Goal: Find specific page/section: Find specific page/section

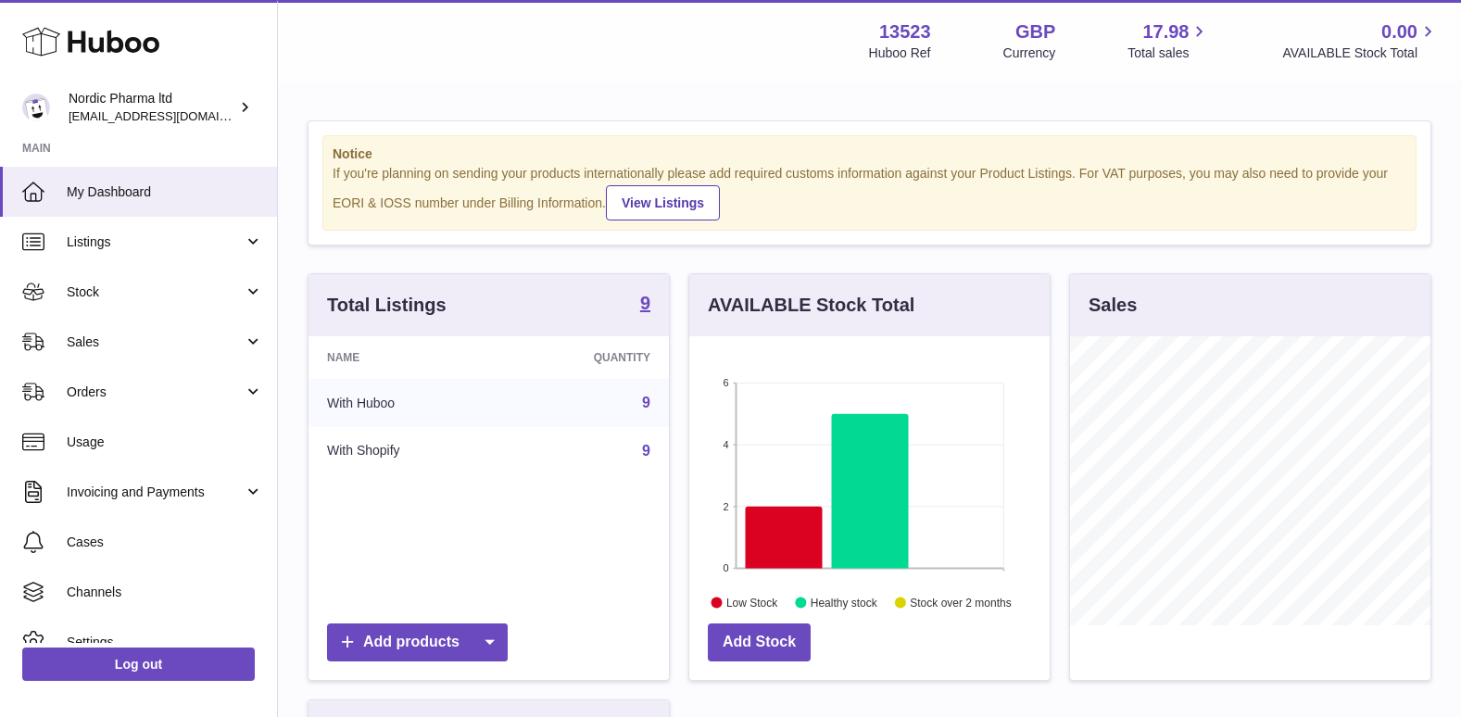
scroll to position [289, 360]
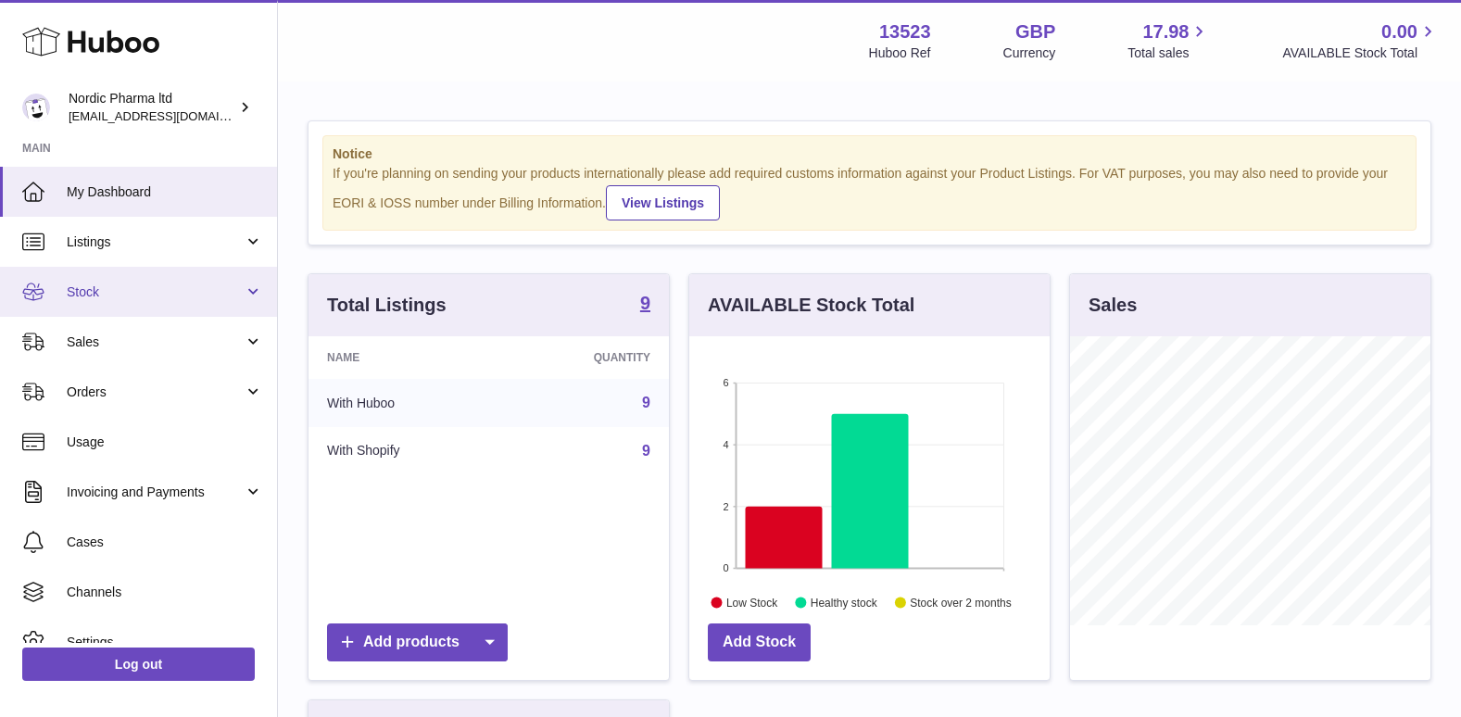
click at [90, 287] on span "Stock" at bounding box center [155, 292] width 177 height 18
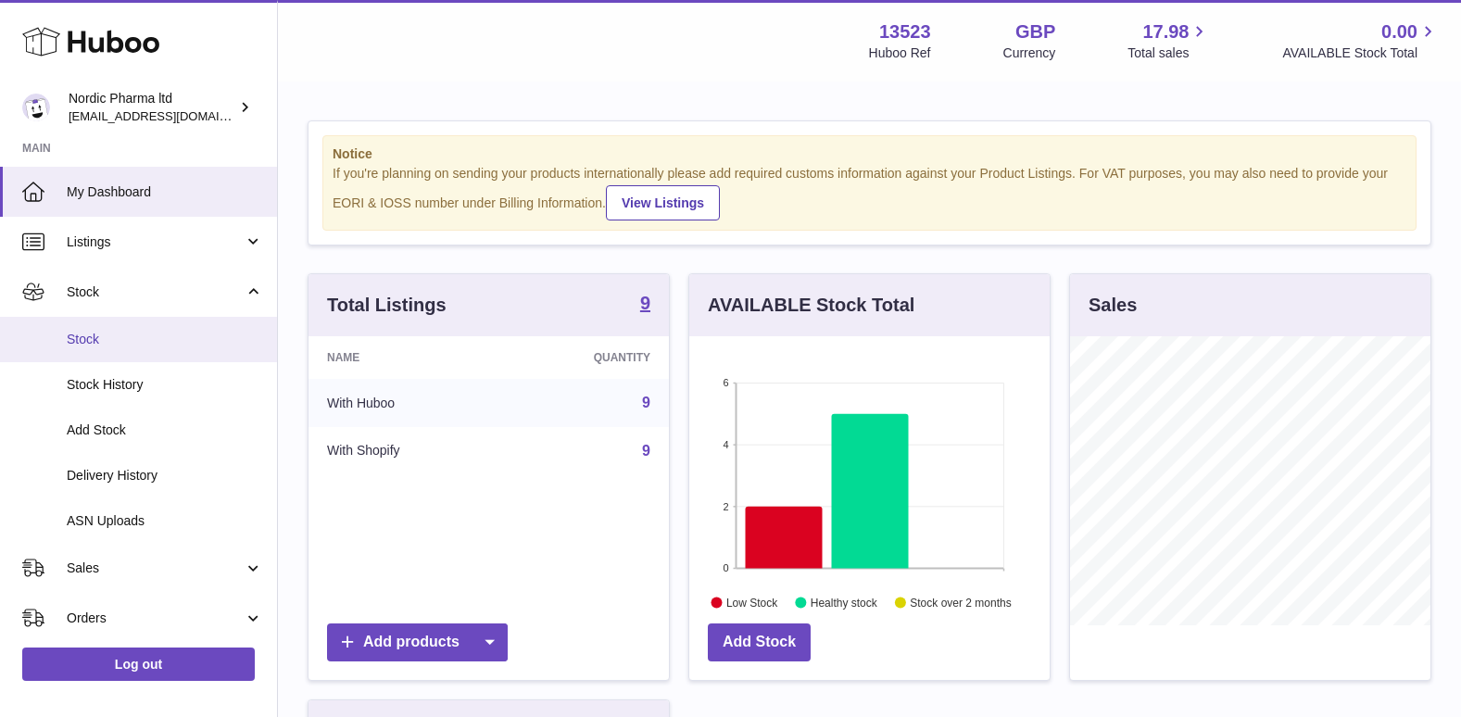
click at [106, 346] on span "Stock" at bounding box center [165, 340] width 196 height 18
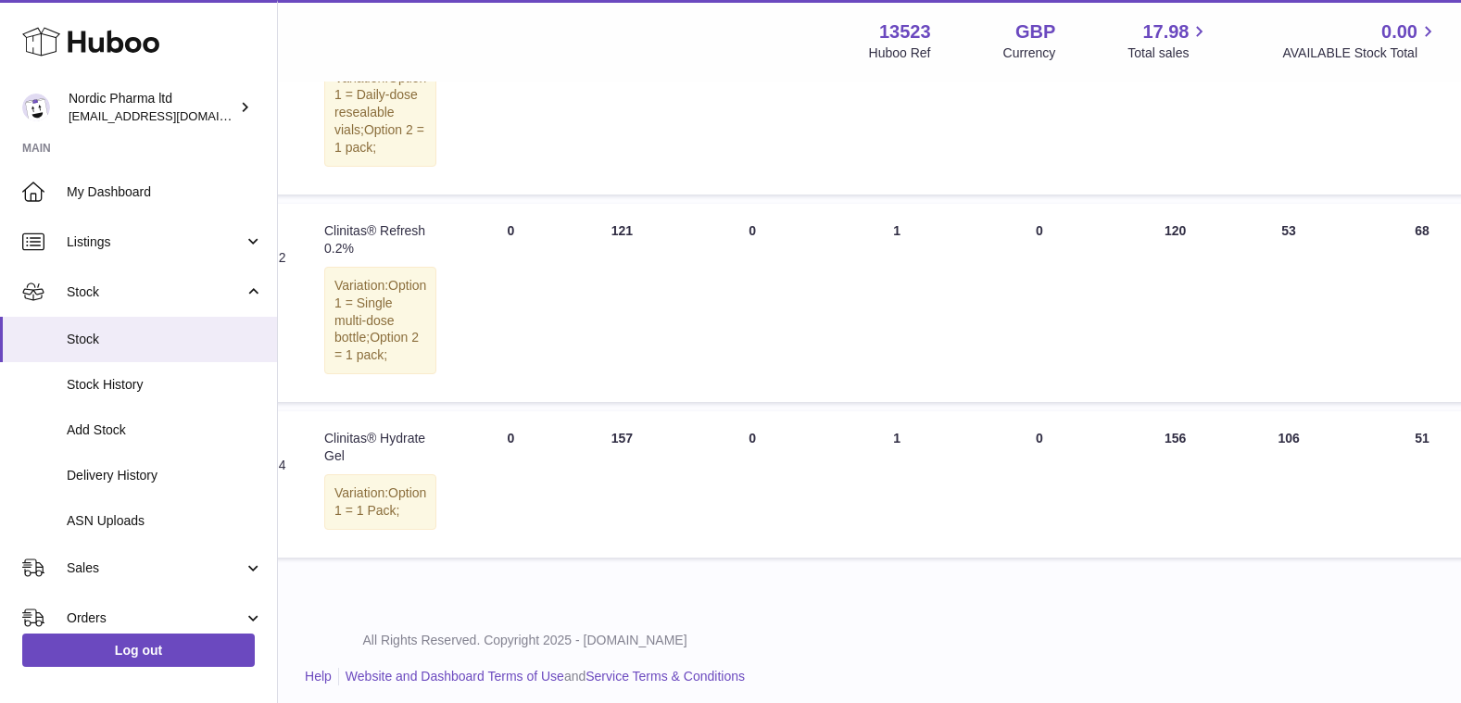
scroll to position [1482, 345]
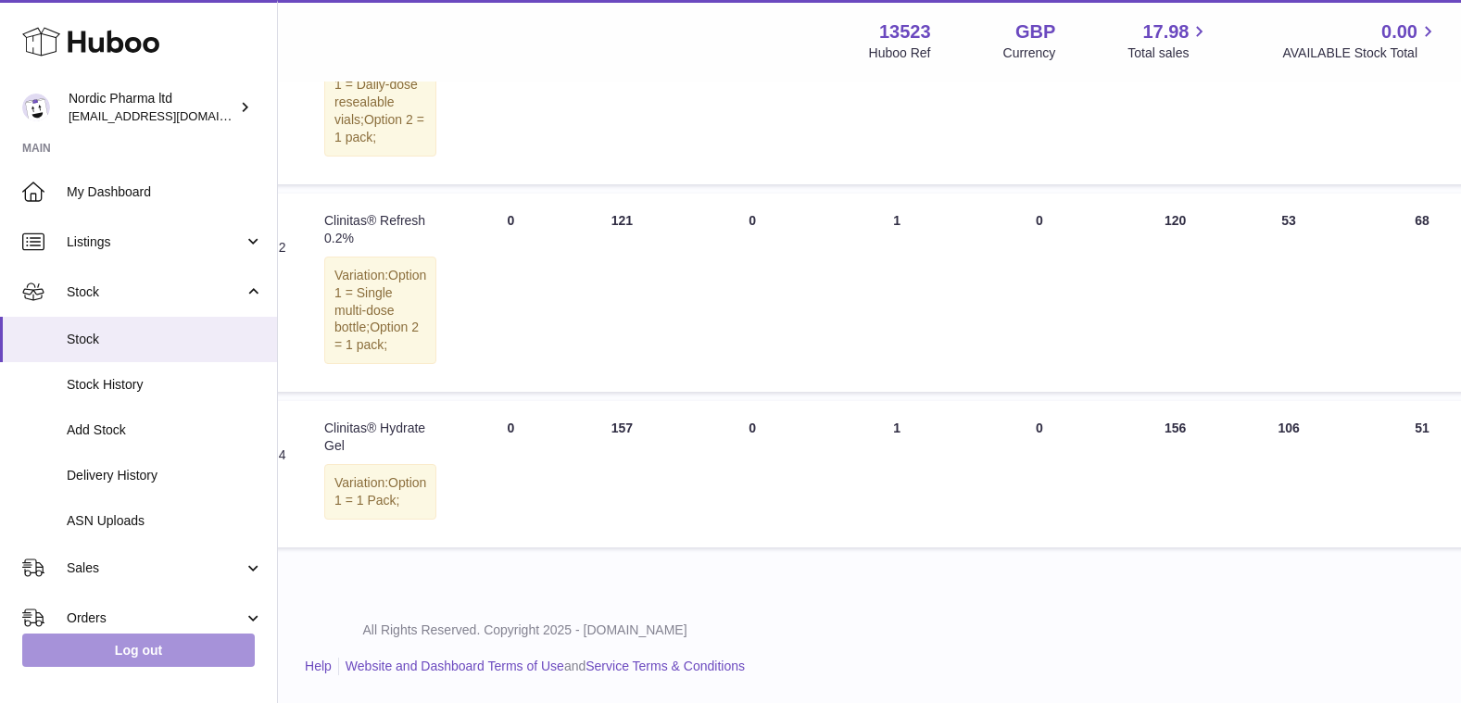
click at [156, 661] on link "Log out" at bounding box center [138, 650] width 233 height 33
